Goal: Navigation & Orientation: Find specific page/section

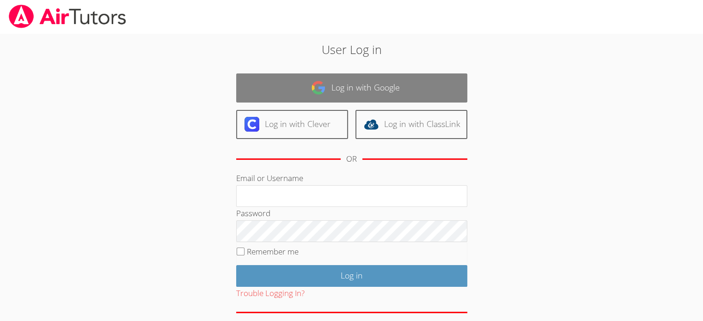
click at [364, 94] on link "Log in with Google" at bounding box center [351, 87] width 231 height 29
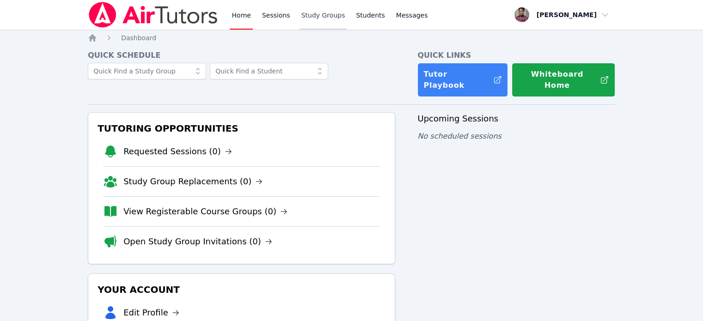
click at [325, 18] on link "Study Groups" at bounding box center [323, 15] width 48 height 30
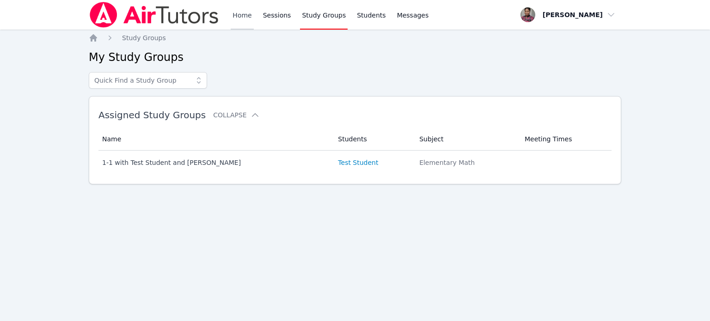
click at [246, 16] on link "Home" at bounding box center [242, 15] width 23 height 30
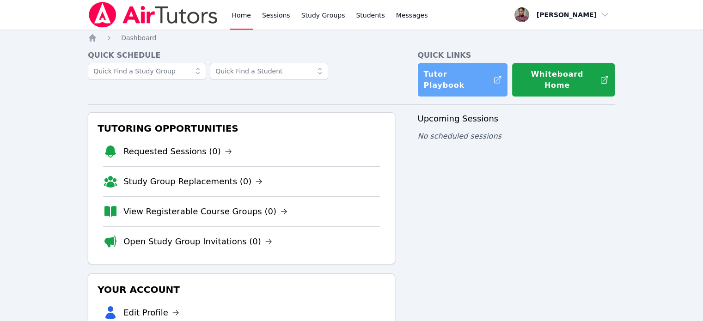
click at [468, 73] on link "Tutor Playbook" at bounding box center [462, 80] width 91 height 34
